Goal: Information Seeking & Learning: Learn about a topic

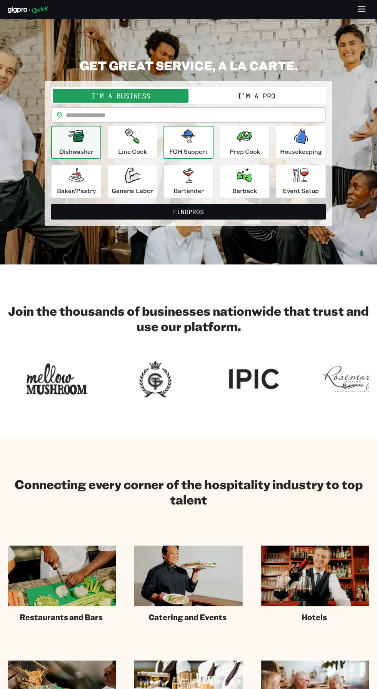
click at [175, 151] on p "FOH Support" at bounding box center [188, 151] width 38 height 9
click at [297, 97] on button "I'm a Pro" at bounding box center [256, 96] width 136 height 14
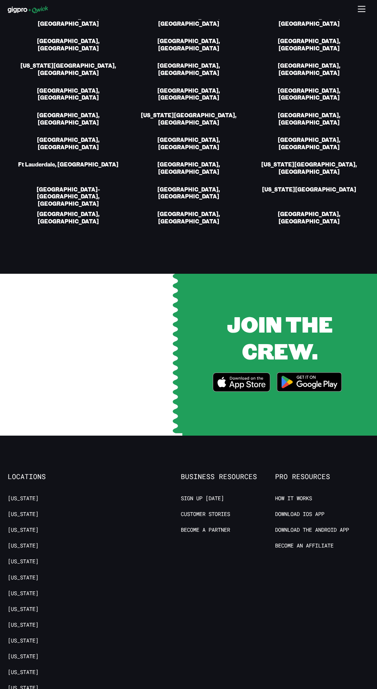
scroll to position [1361, 0]
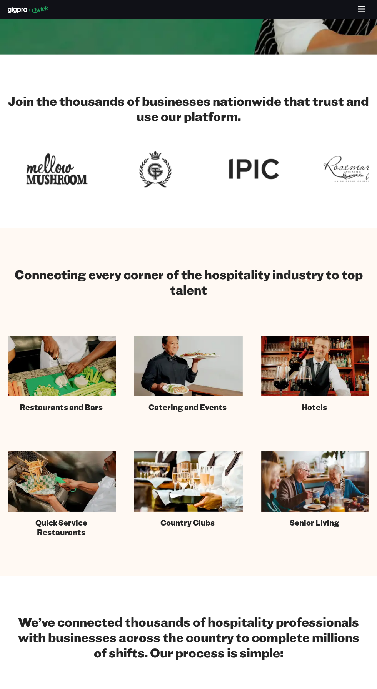
scroll to position [0, 0]
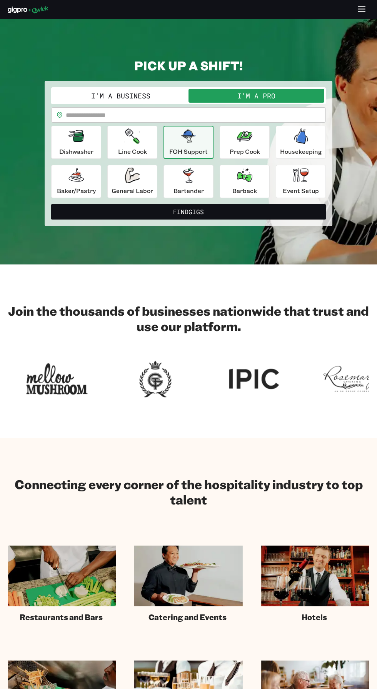
click at [363, 12] on icon "button" at bounding box center [361, 9] width 9 height 9
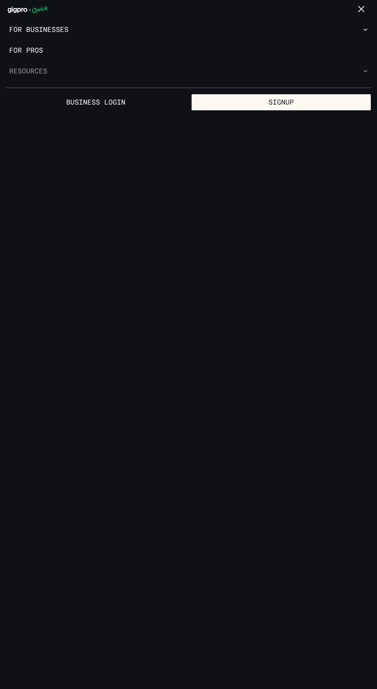
click at [356, 71] on button "Resources" at bounding box center [188, 71] width 377 height 21
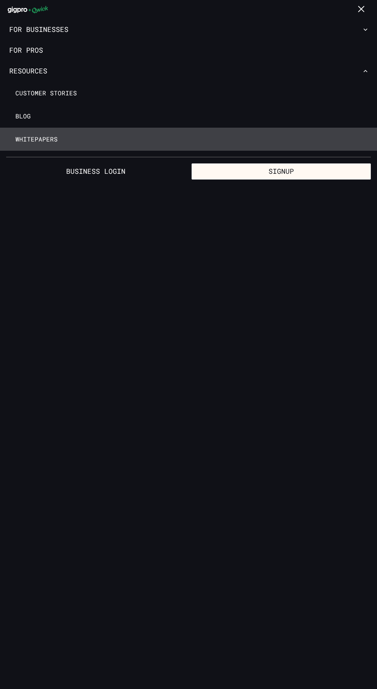
click at [41, 140] on span "Whitepapers" at bounding box center [36, 139] width 42 height 8
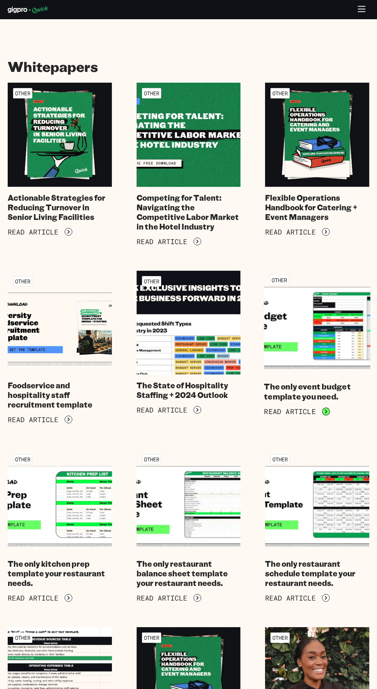
click at [325, 408] on icon "button" at bounding box center [326, 411] width 8 height 8
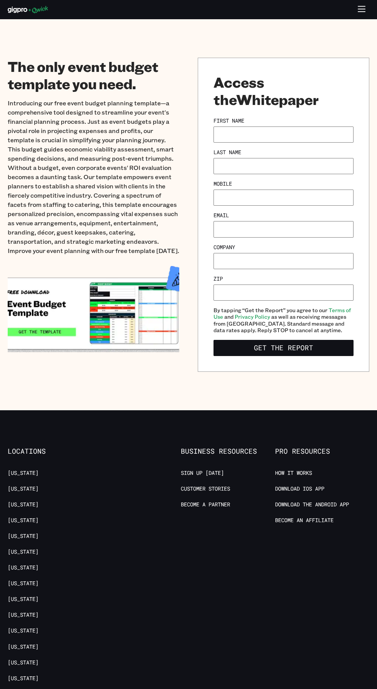
click at [92, 319] on img at bounding box center [93, 309] width 171 height 97
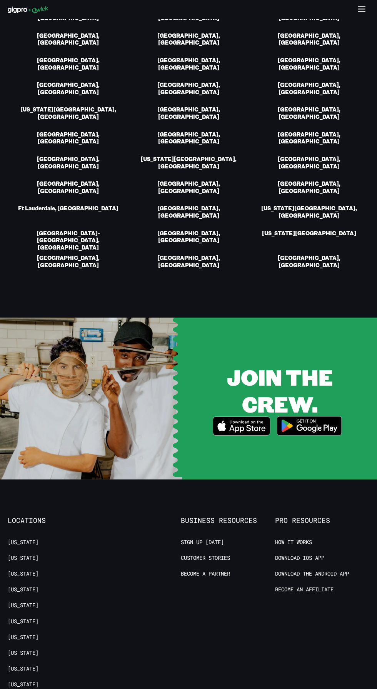
scroll to position [1385, 0]
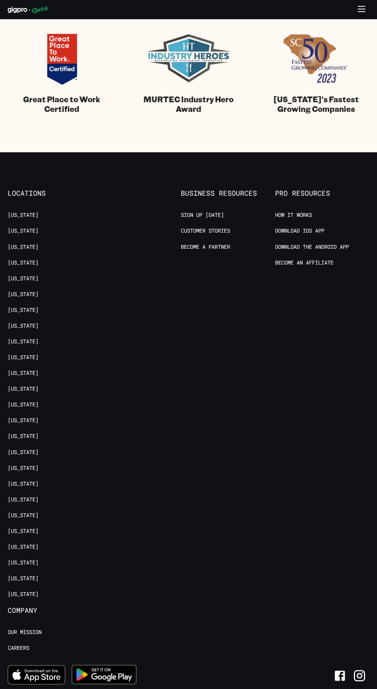
scroll to position [792, 0]
click at [18, 281] on link "[US_STATE]" at bounding box center [23, 278] width 31 height 7
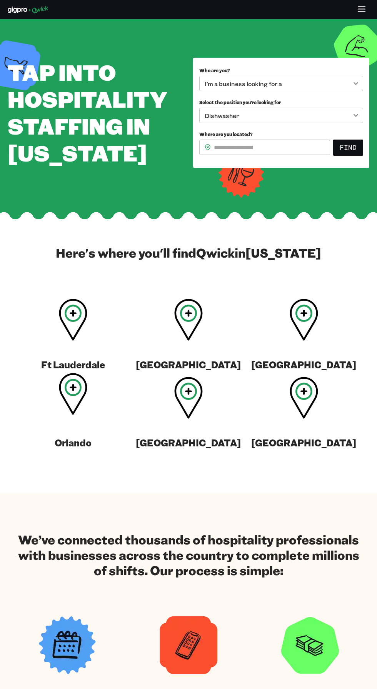
click at [71, 405] on icon at bounding box center [73, 394] width 28 height 42
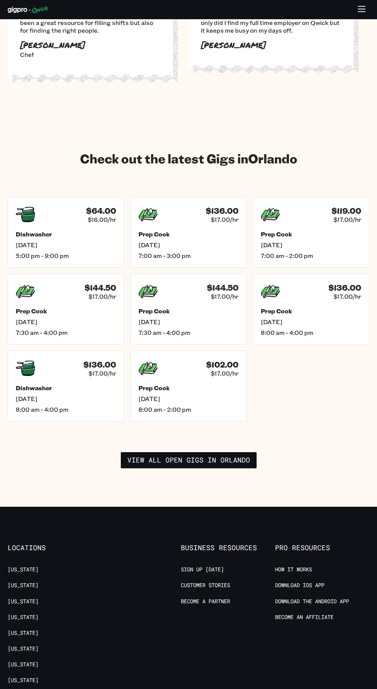
scroll to position [992, 0]
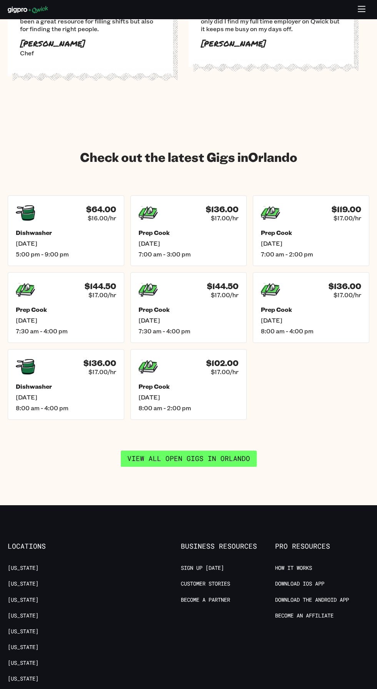
click at [239, 451] on link "View all open gigs in [GEOGRAPHIC_DATA]" at bounding box center [189, 459] width 136 height 16
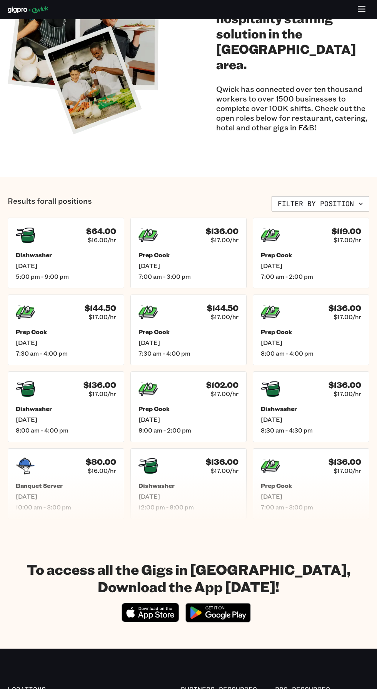
scroll to position [80, 0]
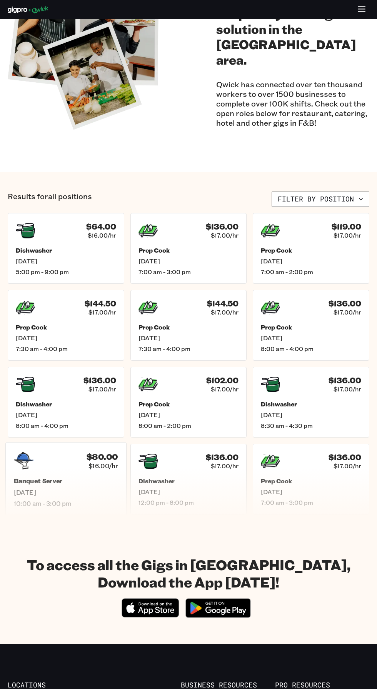
click at [71, 480] on h5 "Banquet Server" at bounding box center [66, 481] width 104 height 8
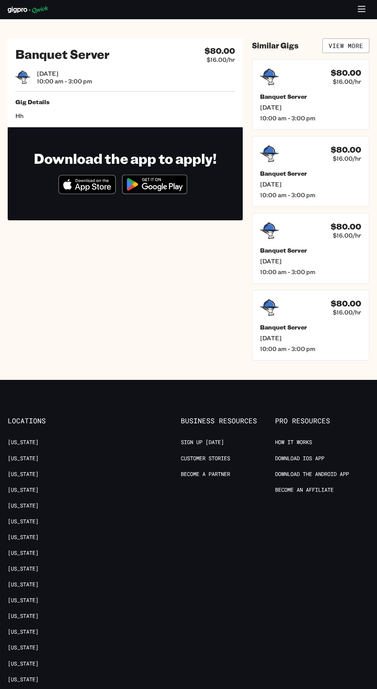
click at [48, 100] on h5 "Gig Details" at bounding box center [125, 102] width 220 height 8
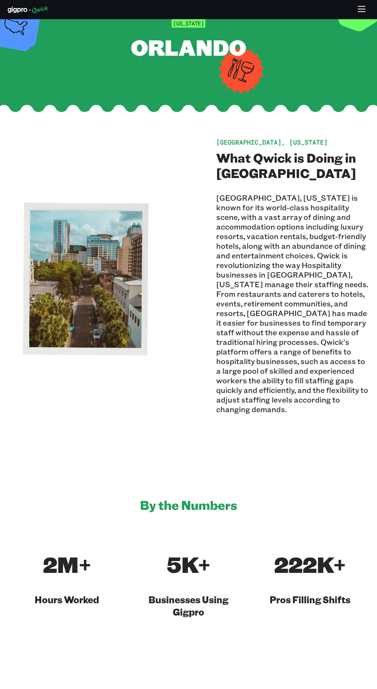
scroll to position [40, 0]
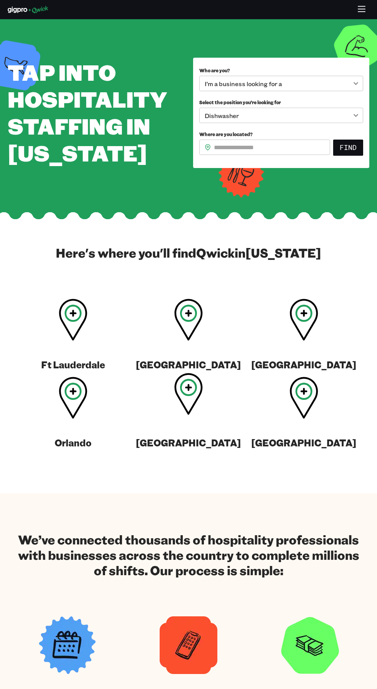
click at [180, 415] on icon at bounding box center [188, 394] width 28 height 42
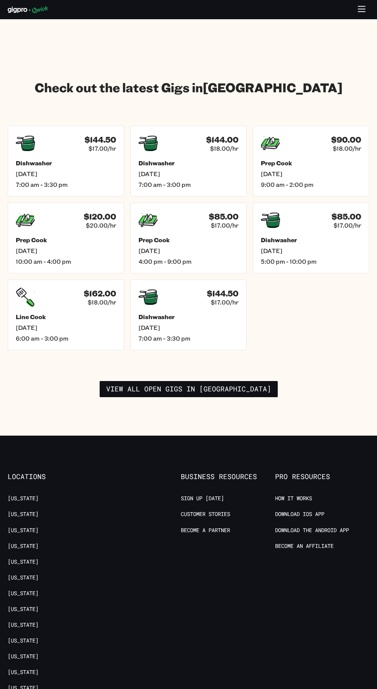
scroll to position [1025, 0]
